Goal: Find specific page/section

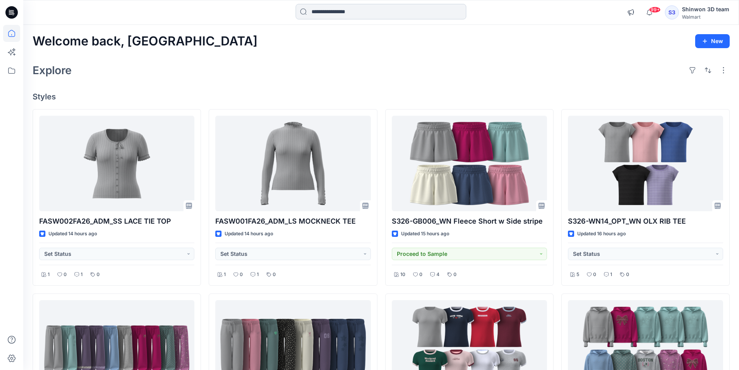
click at [313, 11] on input at bounding box center [381, 12] width 171 height 16
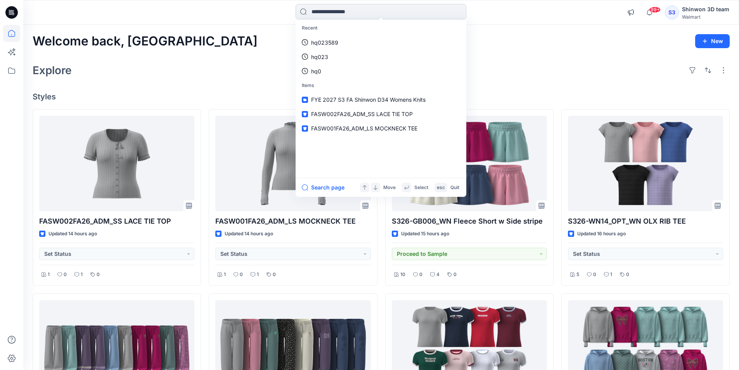
click at [414, 16] on input at bounding box center [381, 12] width 171 height 16
type input "******"
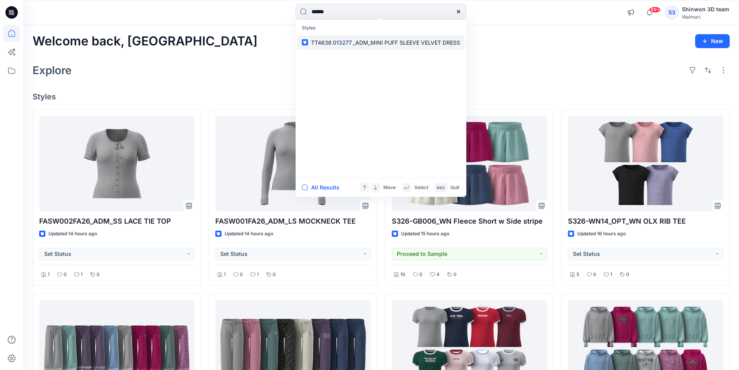
click at [336, 45] on mark "013277" at bounding box center [342, 42] width 21 height 9
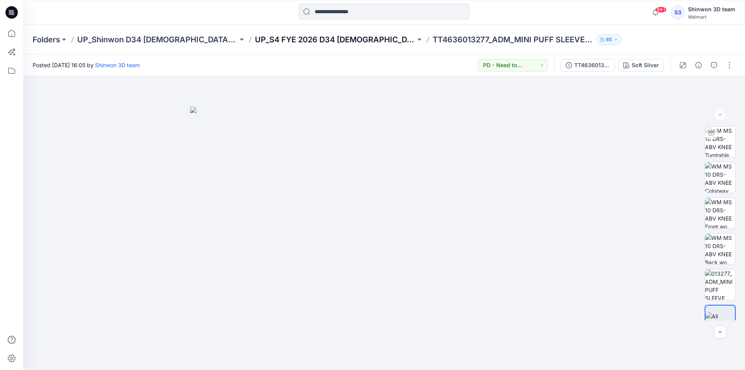
click at [273, 40] on p "UP_S4 FYE 2026 D34 [DEMOGRAPHIC_DATA] Dresses" at bounding box center [335, 39] width 161 height 11
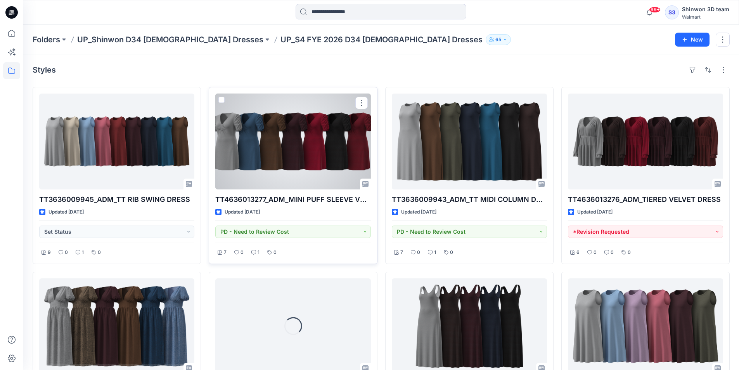
click at [272, 162] on div at bounding box center [292, 141] width 155 height 96
